Goal: Information Seeking & Learning: Learn about a topic

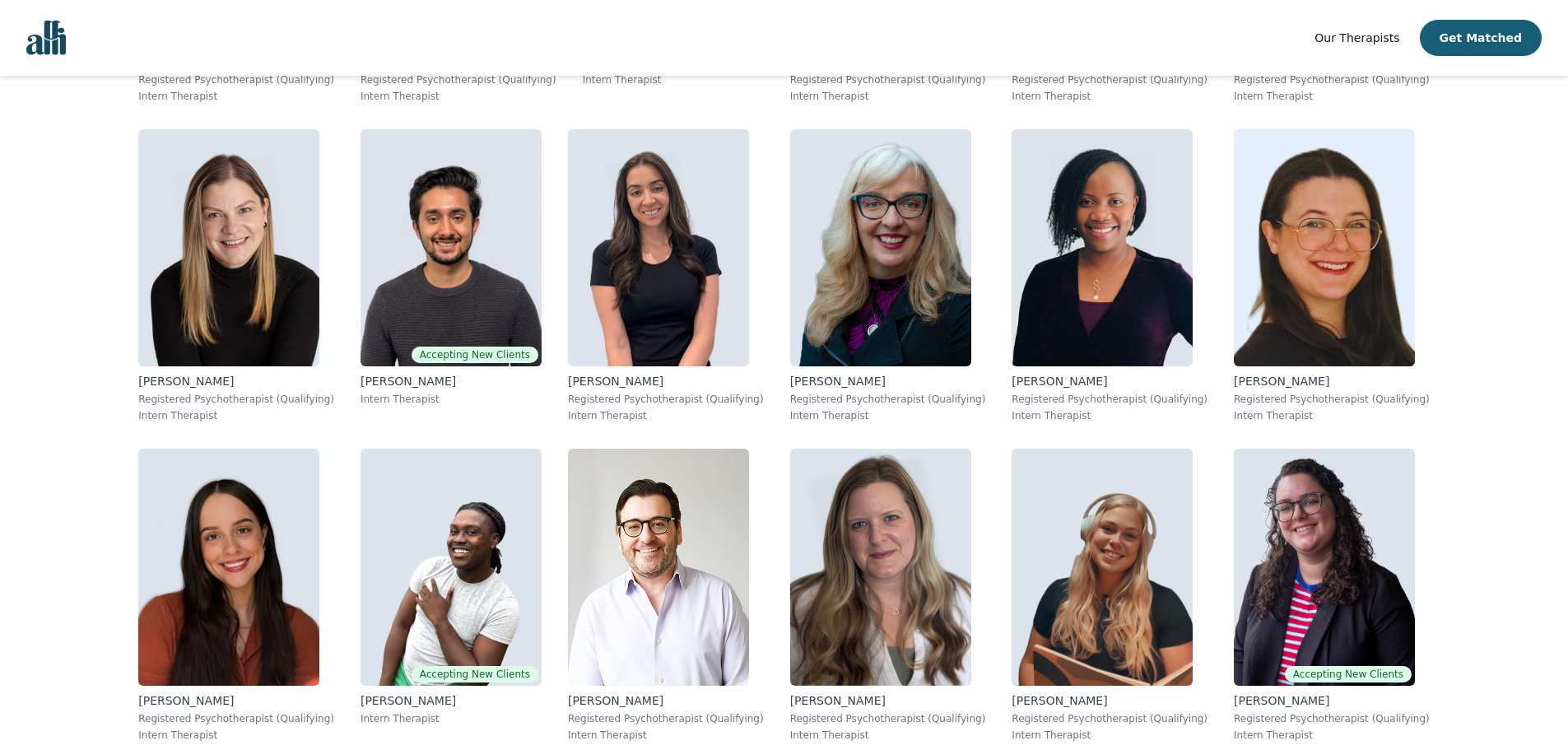
scroll to position [6693, 0]
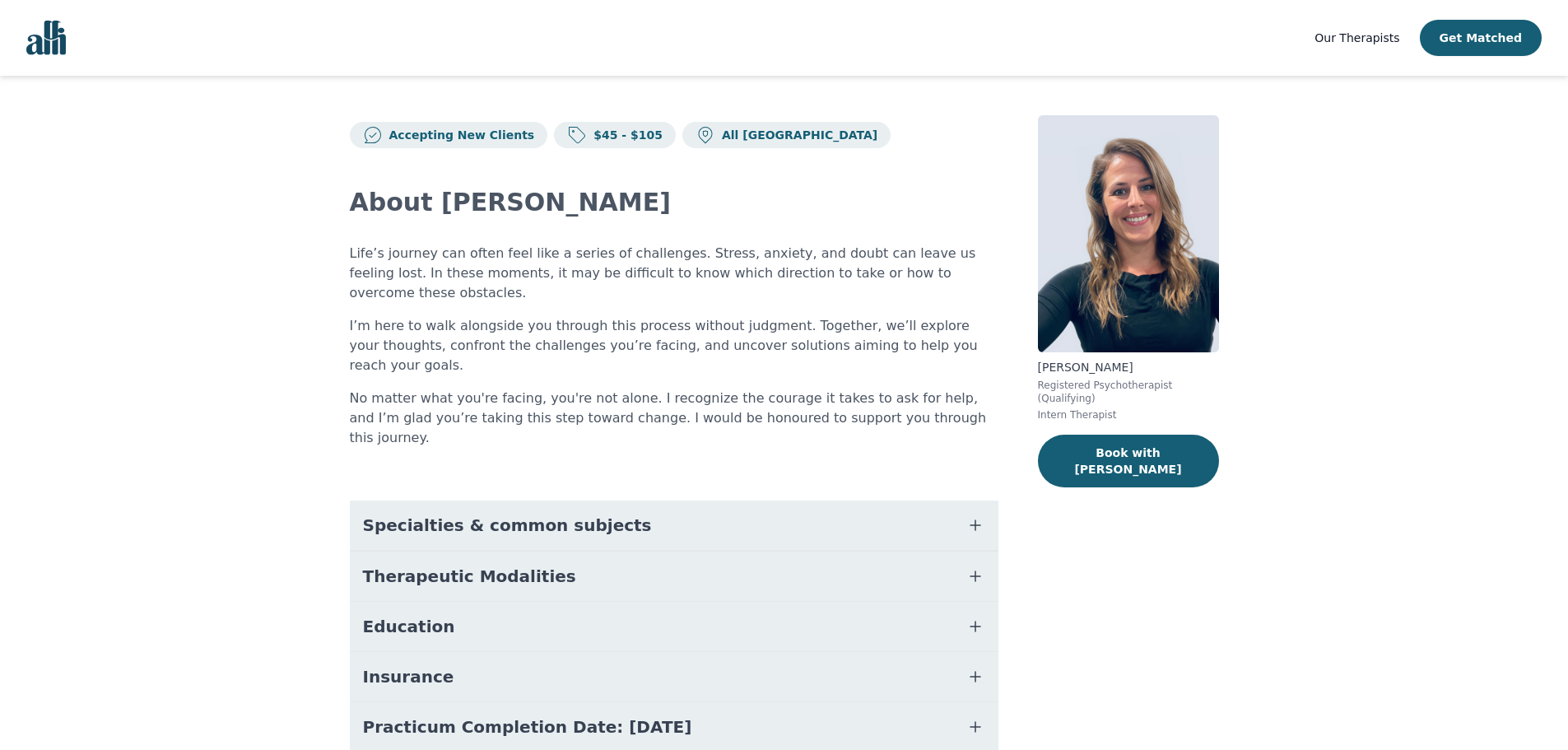
scroll to position [71, 0]
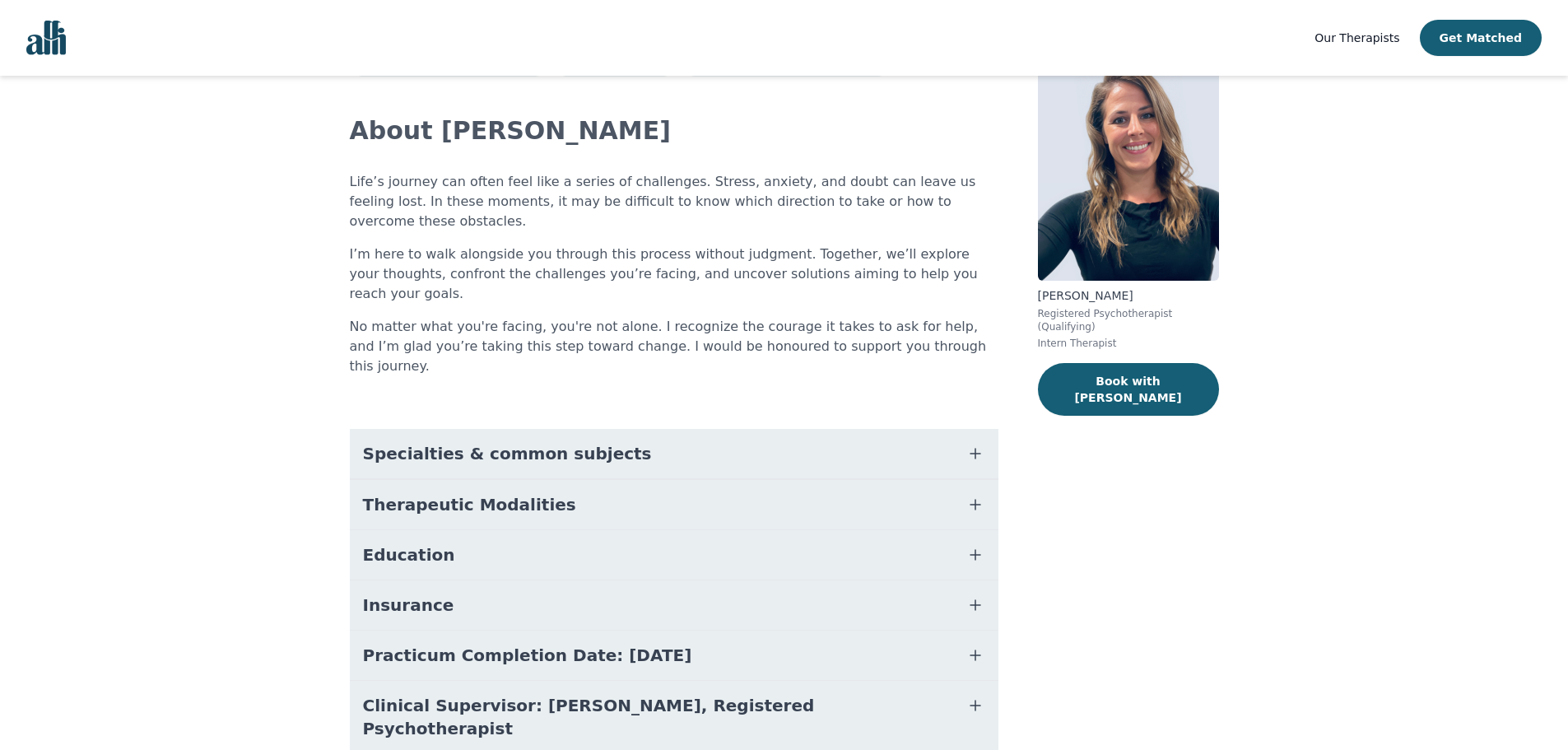
click at [980, 495] on icon "button" at bounding box center [975, 505] width 20 height 20
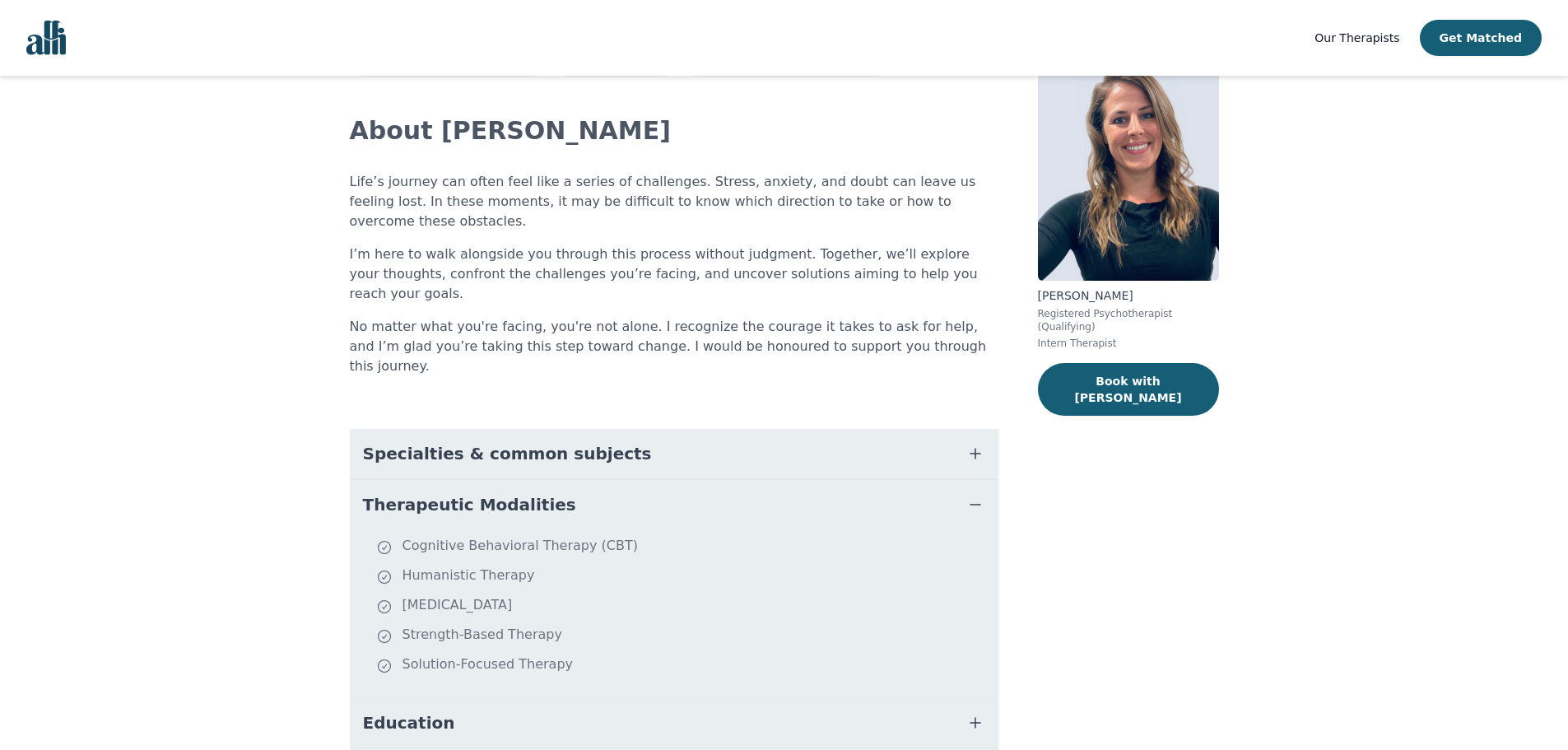
click at [979, 444] on icon "button" at bounding box center [975, 454] width 20 height 20
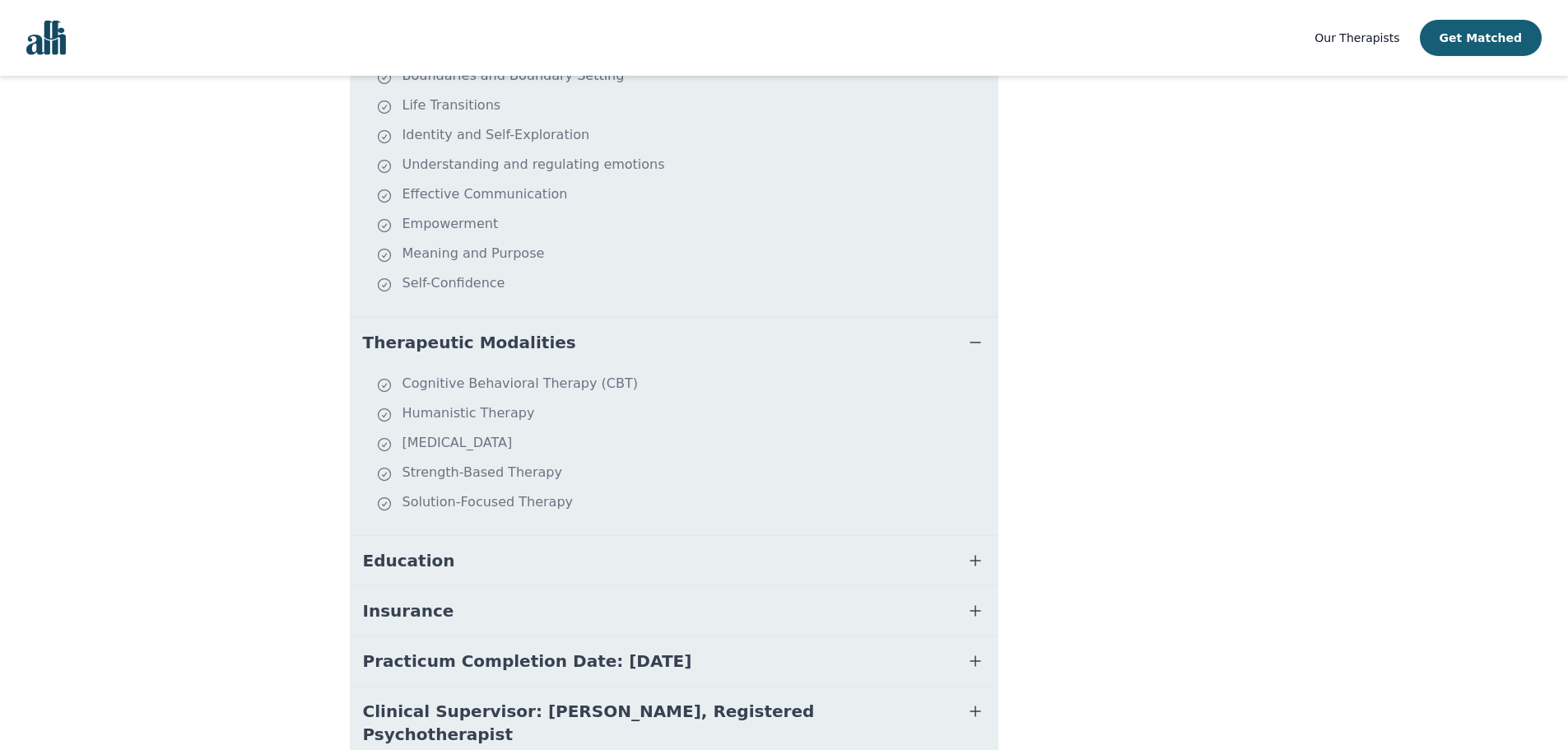
scroll to position [555, 0]
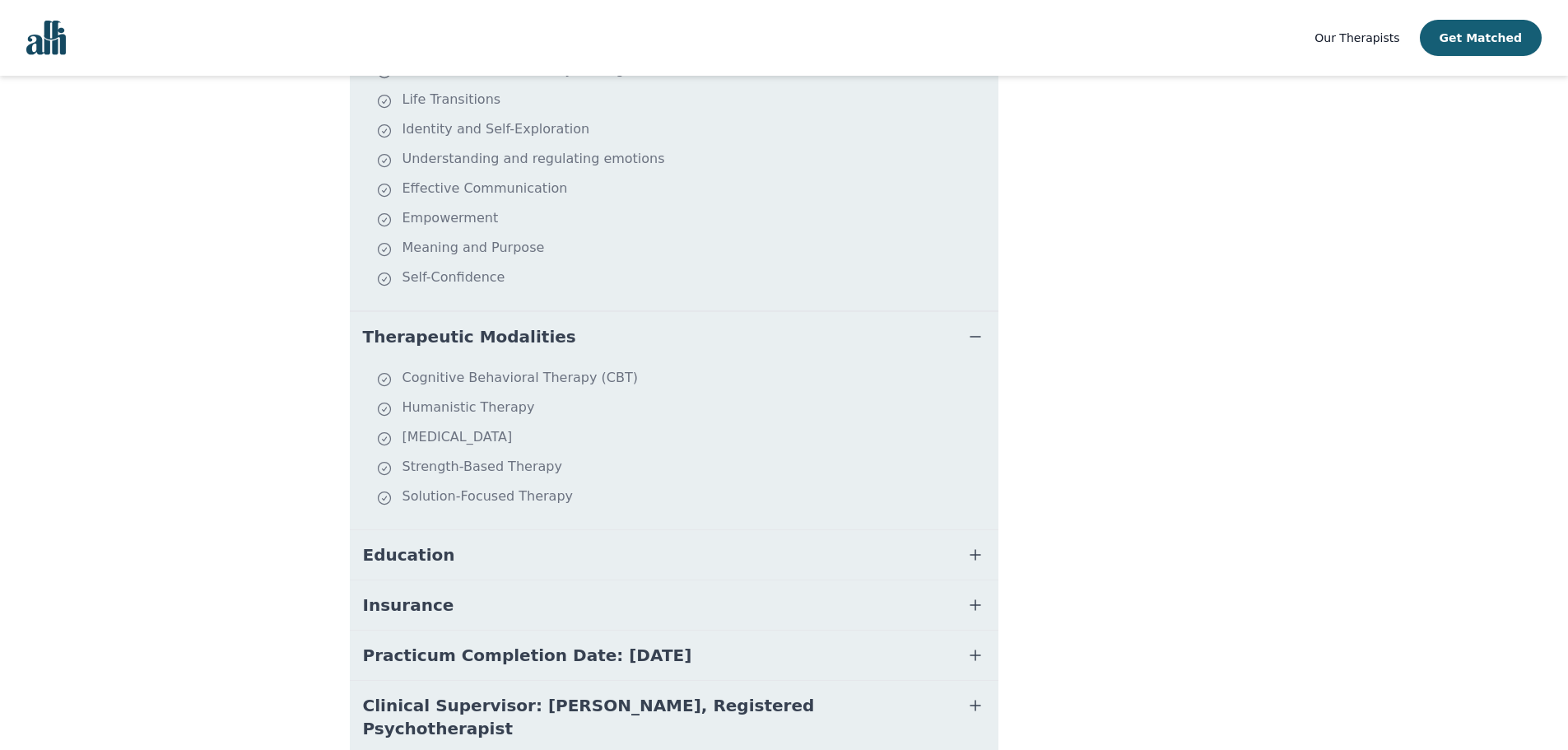
click at [972, 545] on icon "button" at bounding box center [975, 554] width 20 height 20
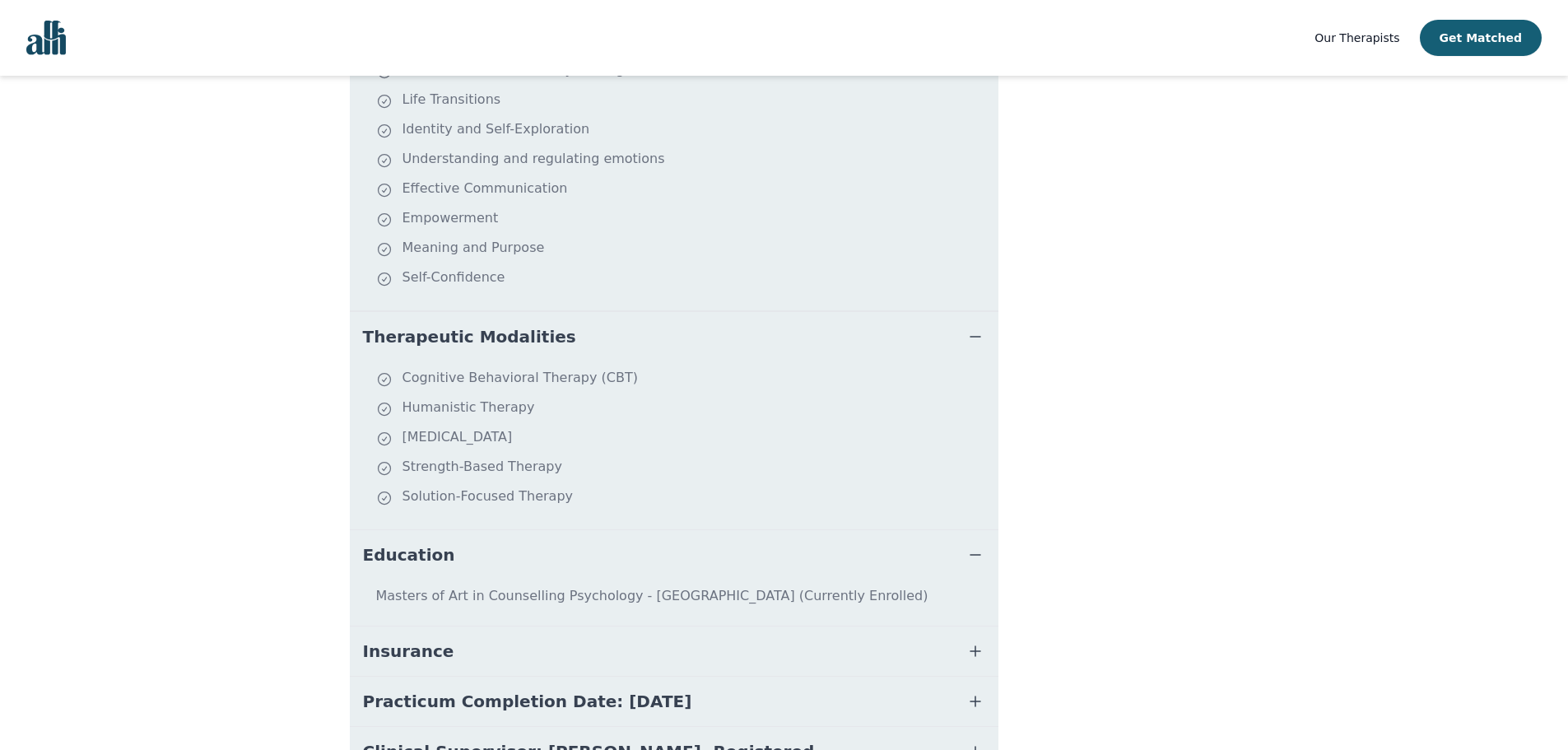
click at [960, 627] on button "Insurance" at bounding box center [674, 651] width 648 height 50
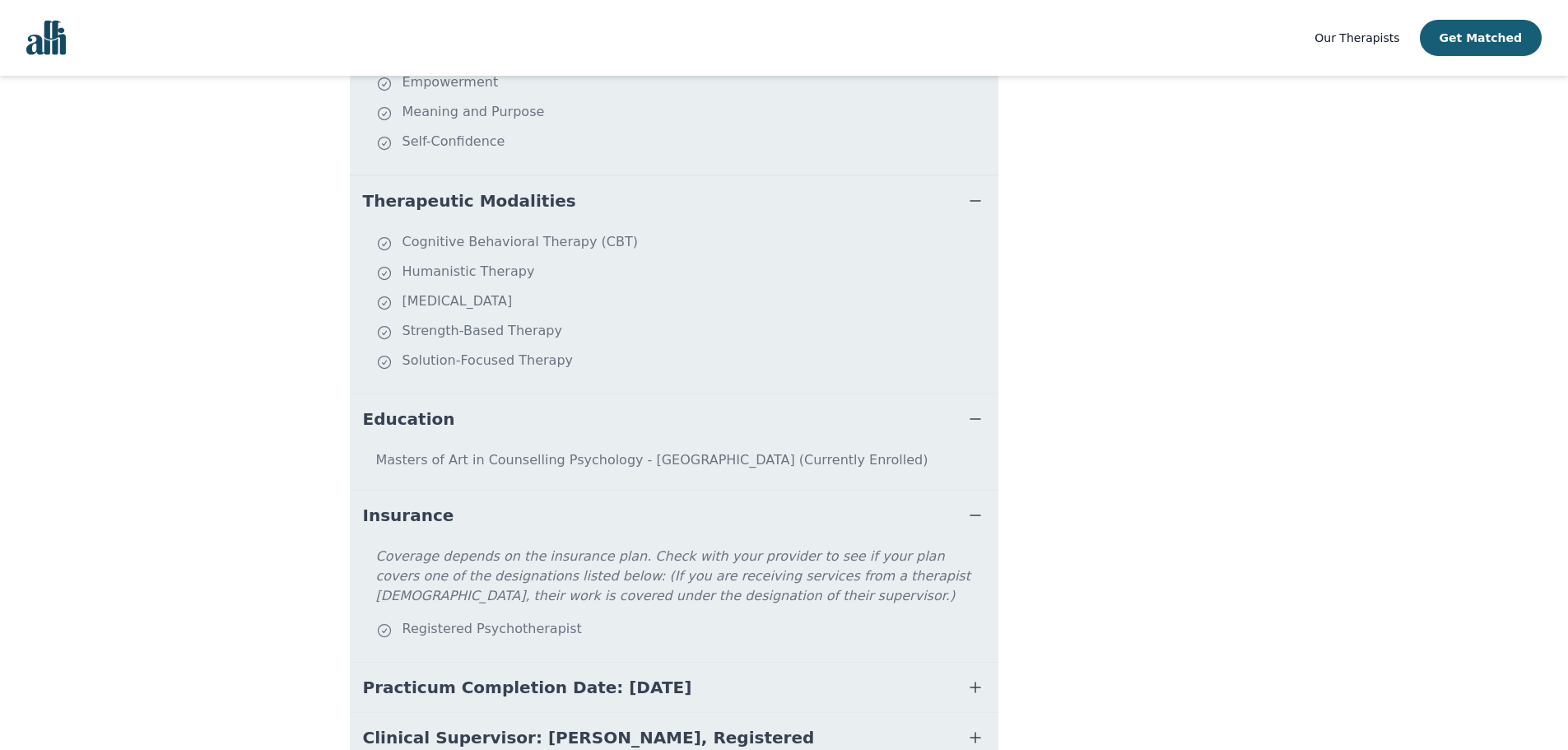
scroll to position [721, 0]
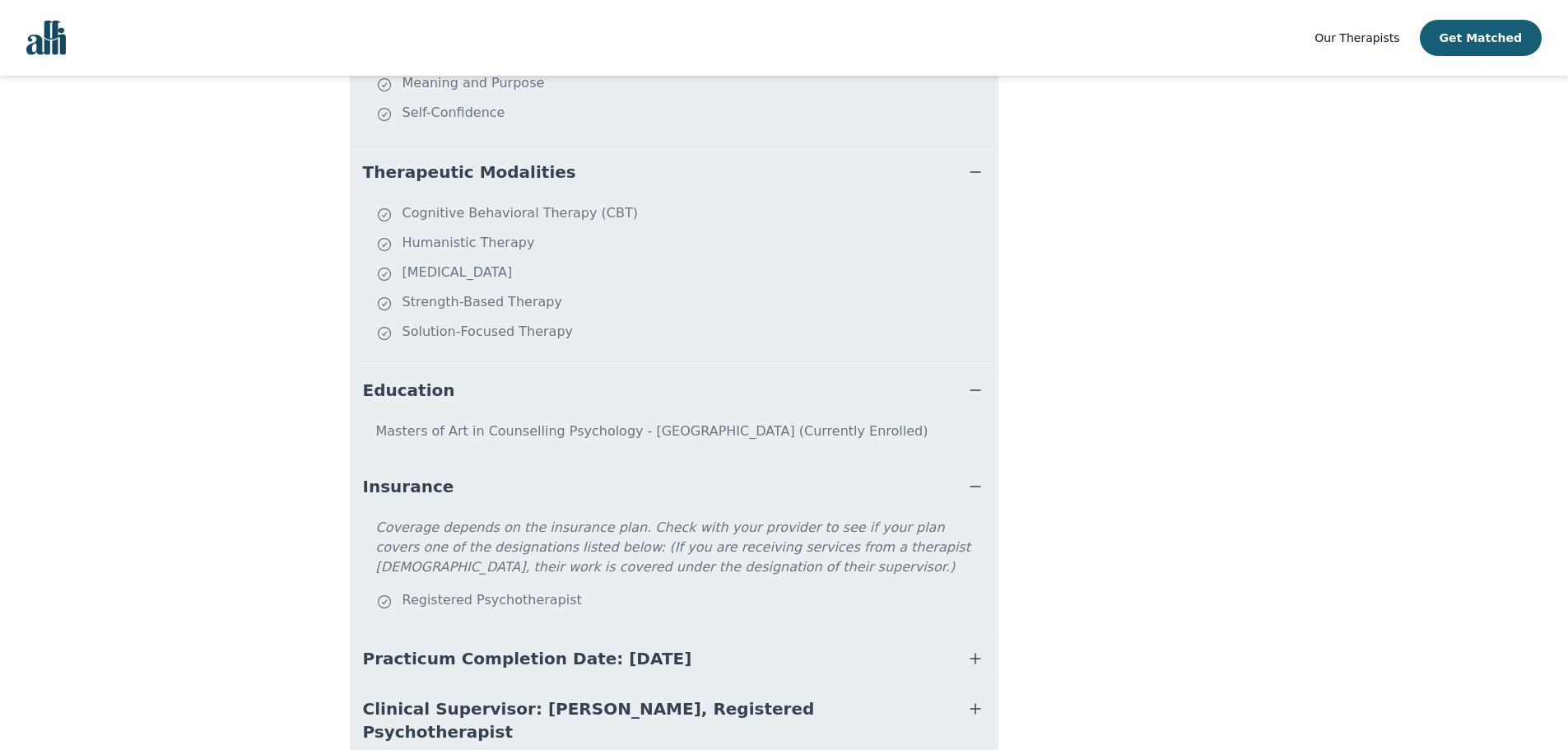
click at [960, 634] on button "Practicum Completion Date: [DATE]" at bounding box center [674, 658] width 648 height 50
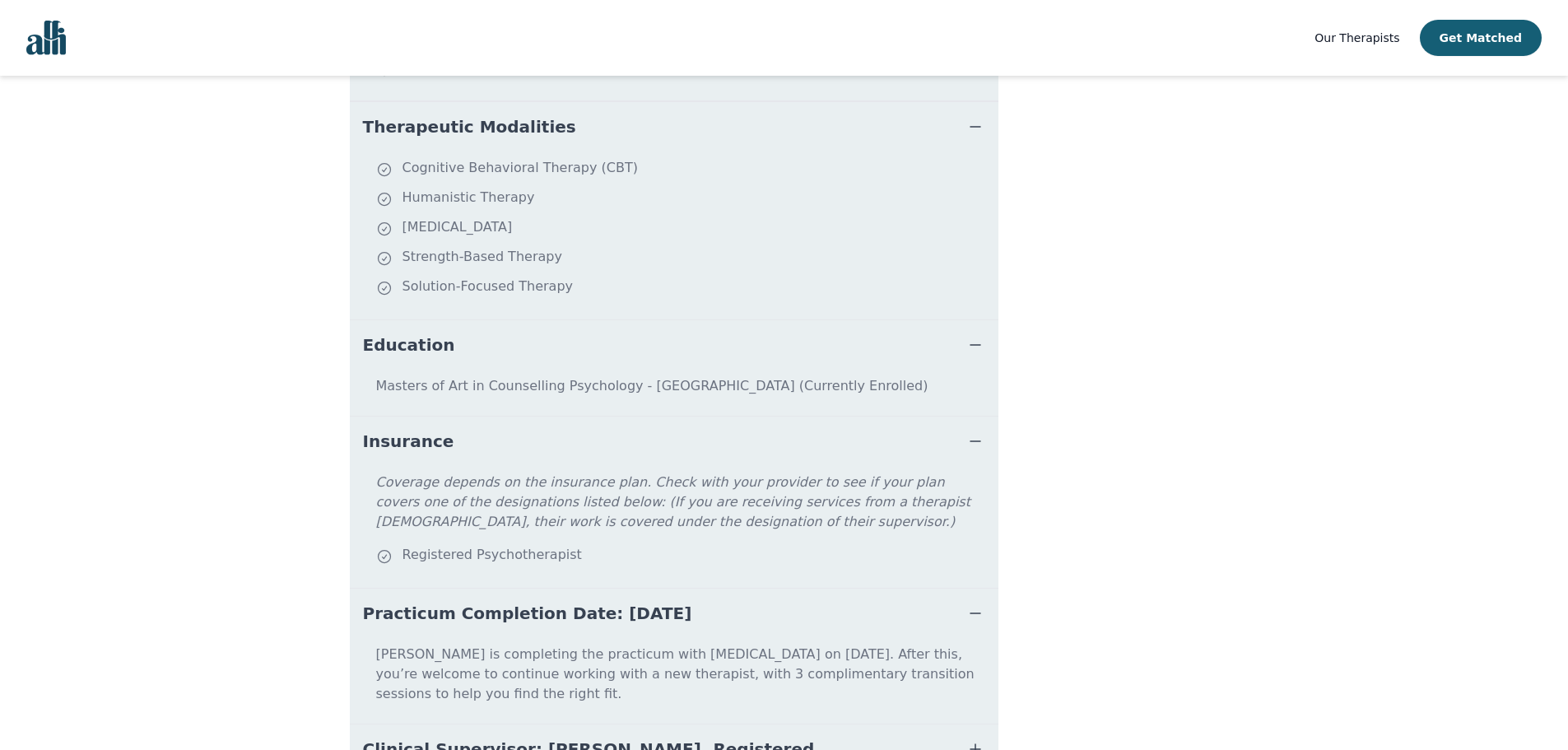
scroll to position [789, 0]
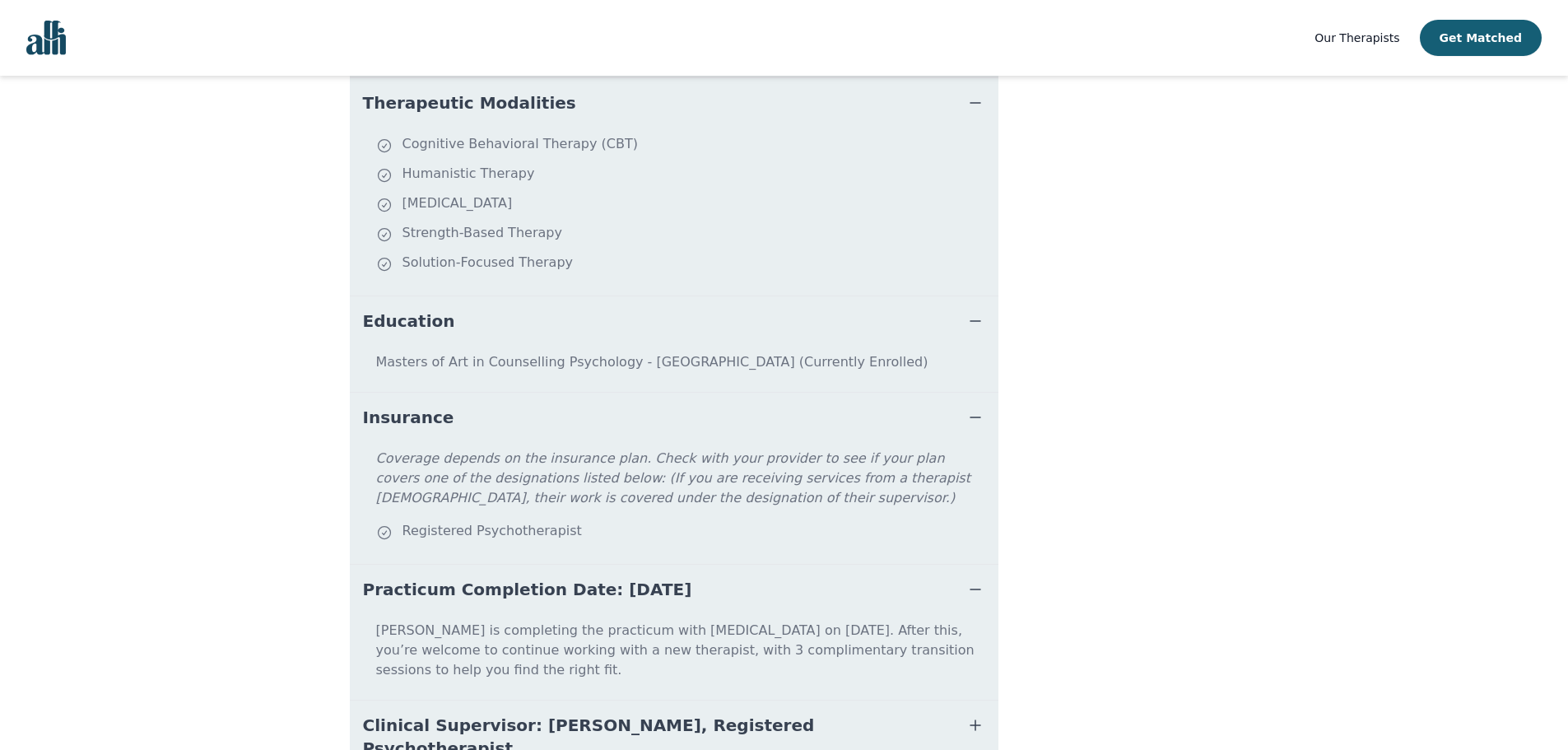
click at [963, 700] on button "Clinical Supervisor: [PERSON_NAME], Registered Psychotherapist" at bounding box center [674, 736] width 648 height 72
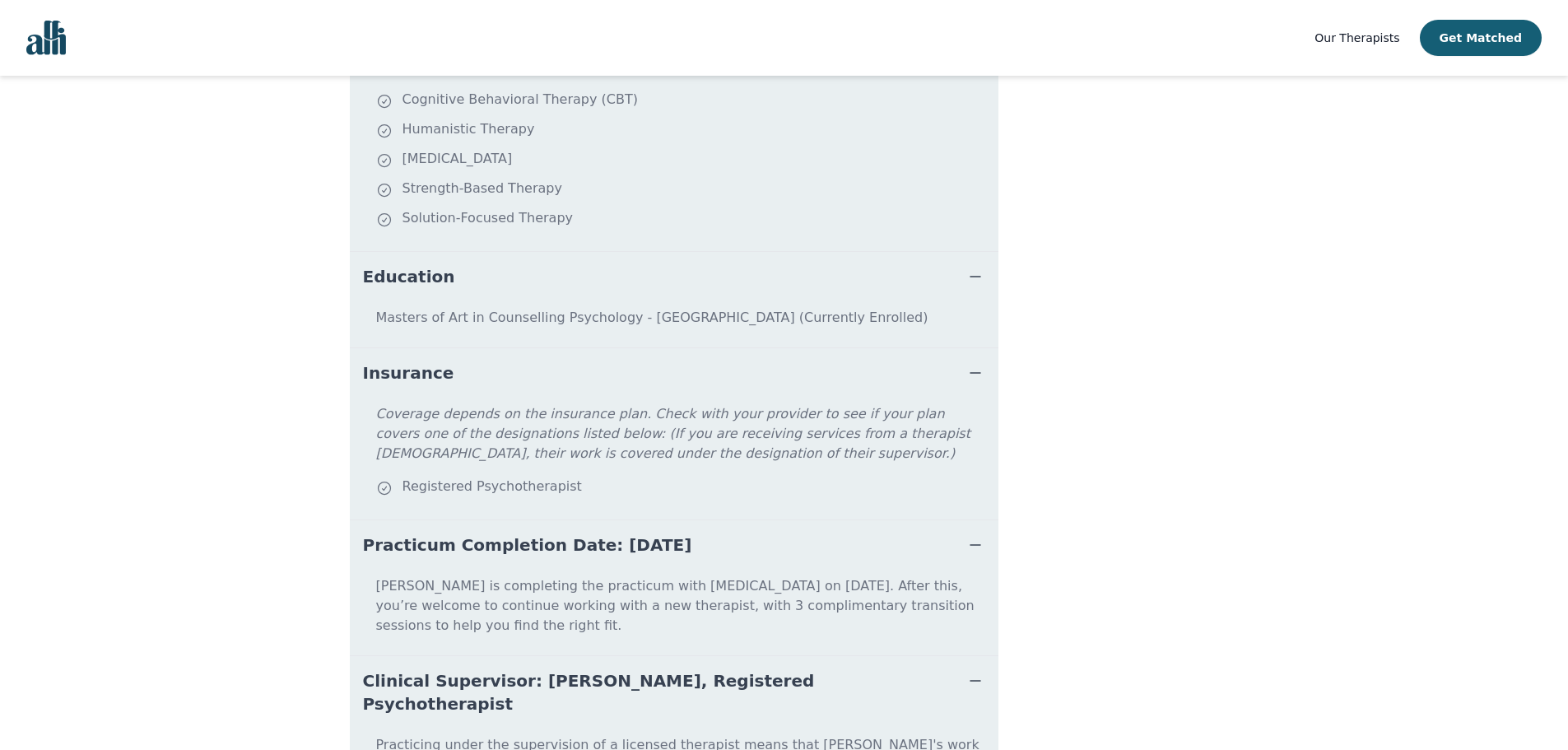
scroll to position [875, 0]
